Goal: Task Accomplishment & Management: Manage account settings

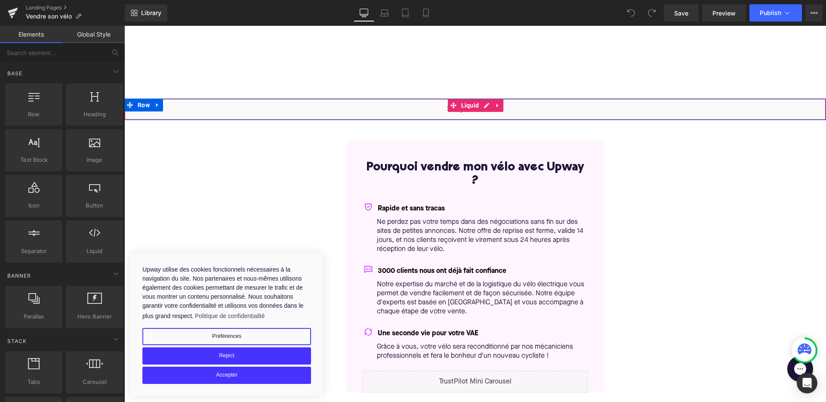
click at [485, 105] on div "Liquid" at bounding box center [474, 108] width 701 height 21
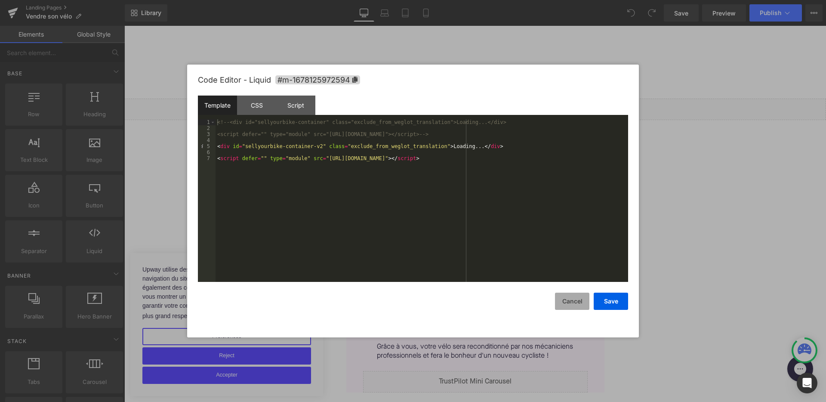
click at [570, 302] on button "Cancel" at bounding box center [572, 300] width 34 height 17
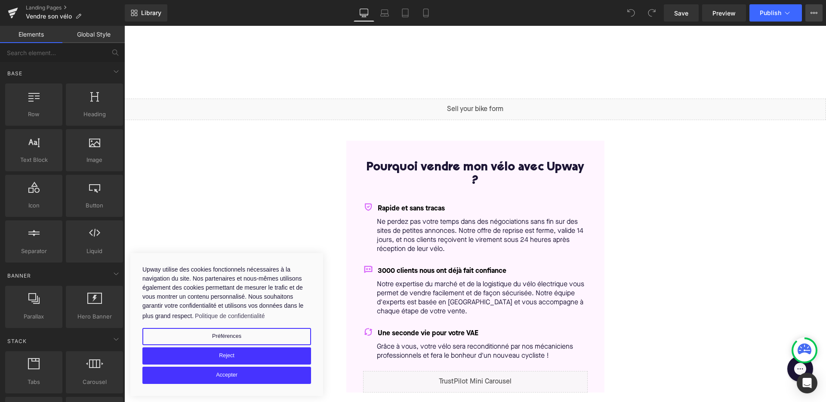
click at [815, 15] on icon at bounding box center [813, 12] width 7 height 7
click at [790, 13] on icon at bounding box center [787, 13] width 9 height 9
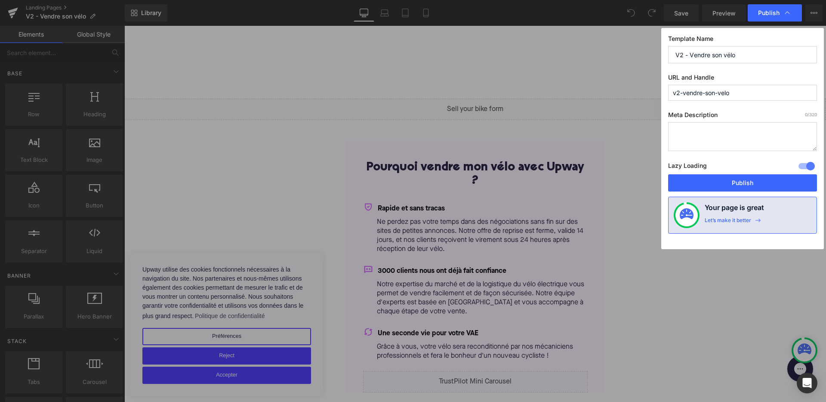
drag, startPoint x: 681, startPoint y: 91, endPoint x: 649, endPoint y: 91, distance: 32.2
click at [651, 91] on div "Publish Template Name V2 - Vendre son vélo URL and Handle v2-vendre-son-velo Me…" at bounding box center [413, 201] width 826 height 402
click at [737, 95] on input "vendre-son-velo" at bounding box center [742, 93] width 149 height 16
type input "vendre-son-velo-v2"
click at [720, 143] on textarea at bounding box center [742, 136] width 149 height 29
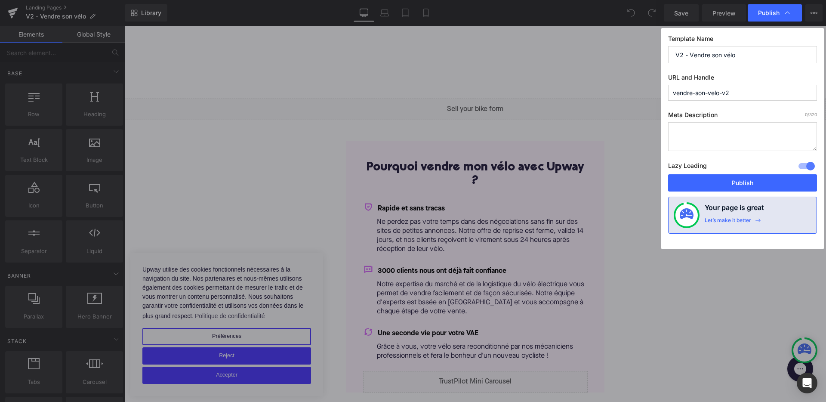
drag, startPoint x: 690, startPoint y: 55, endPoint x: 649, endPoint y: 55, distance: 40.8
click at [649, 55] on div "Publish Template Name V2 - Vendre son vélo URL and Handle vendre-son-velo-v2 Me…" at bounding box center [413, 201] width 826 height 402
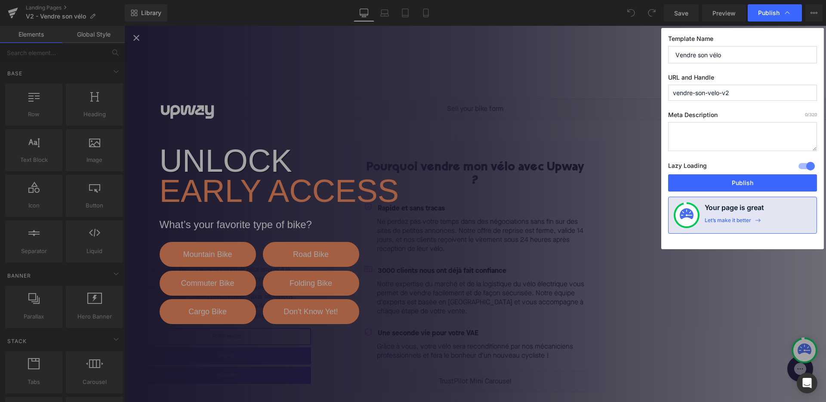
click at [768, 53] on input "Vendre son vélo" at bounding box center [742, 54] width 149 height 17
type input "Vendre son vélo - V2"
click at [746, 82] on label "URL and Handle" at bounding box center [742, 79] width 149 height 11
click at [744, 89] on input "vendre-son-velo-v2" at bounding box center [742, 93] width 149 height 16
click at [733, 186] on button "Publish" at bounding box center [742, 182] width 149 height 17
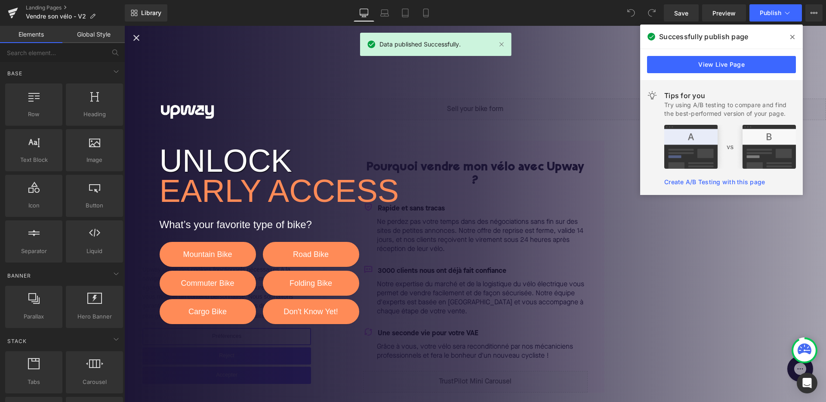
click at [789, 35] on span at bounding box center [792, 37] width 14 height 14
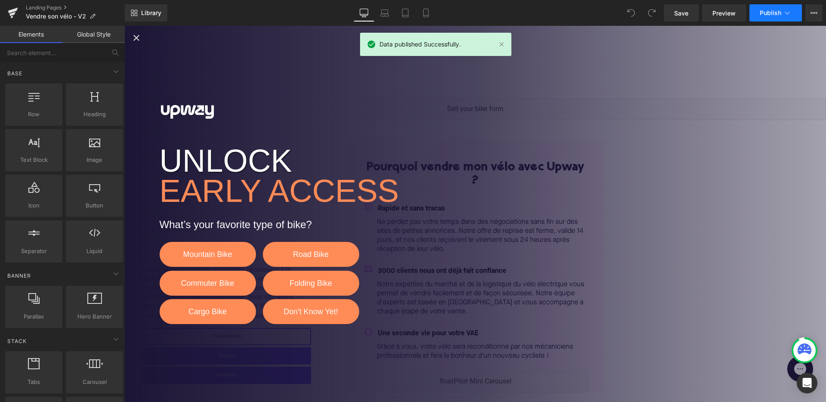
click at [777, 8] on button "Publish" at bounding box center [775, 12] width 52 height 17
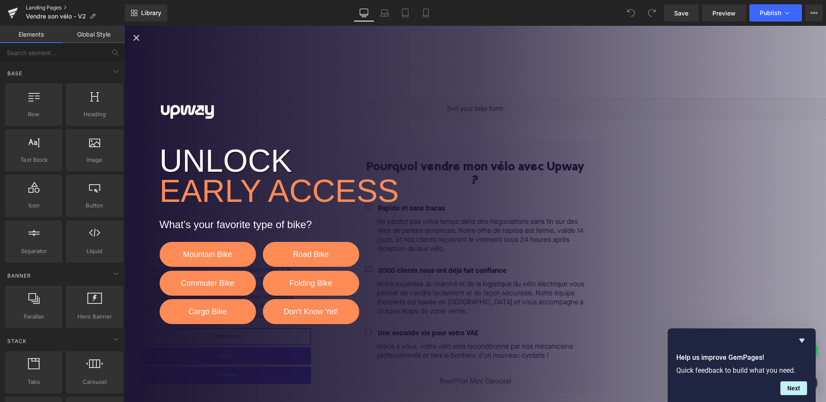
click at [46, 6] on link "Landing Pages" at bounding box center [75, 7] width 99 height 7
